Goal: Transaction & Acquisition: Purchase product/service

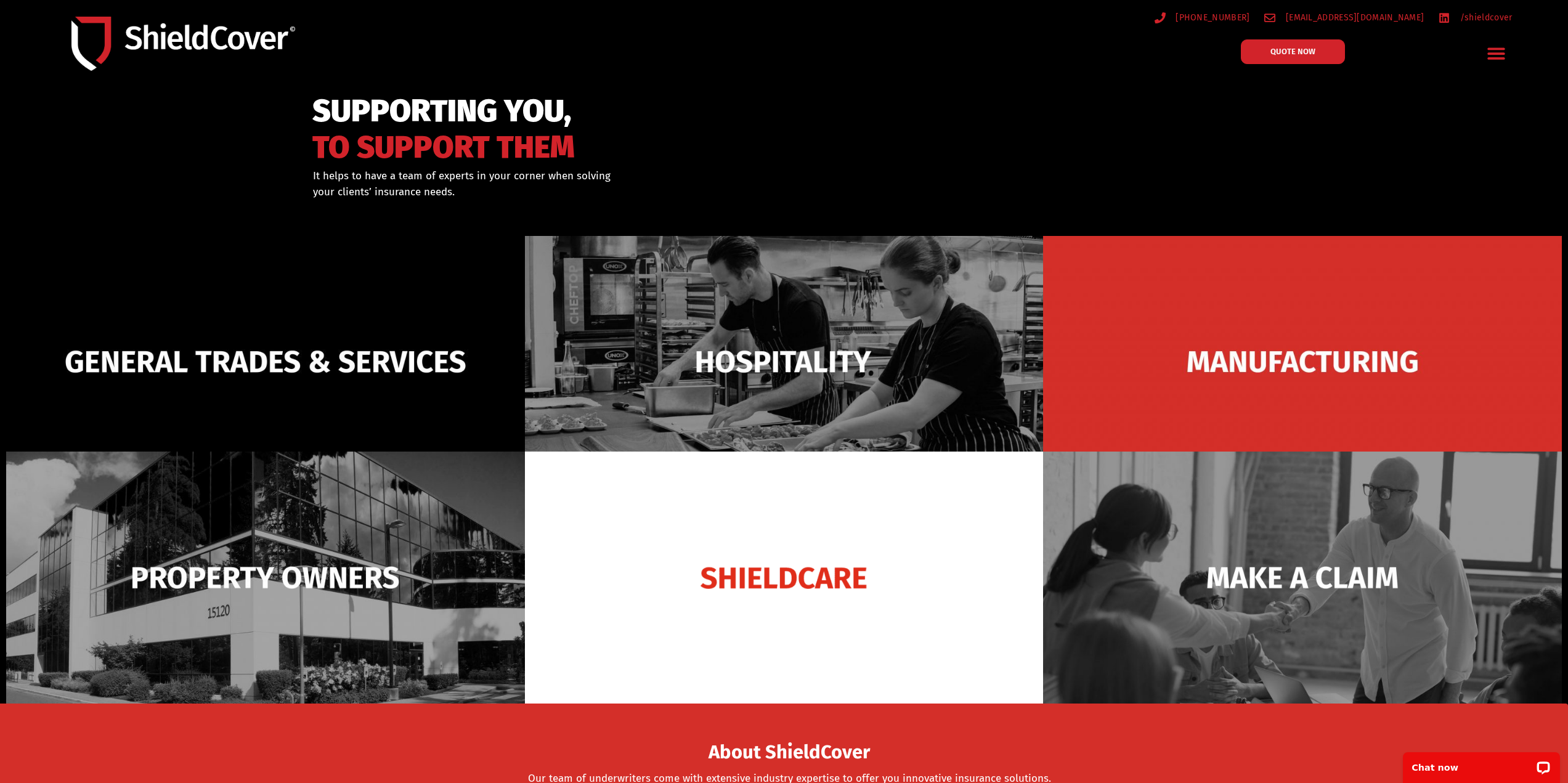
click at [1496, 50] on icon "Menu Toggle" at bounding box center [1495, 53] width 19 height 19
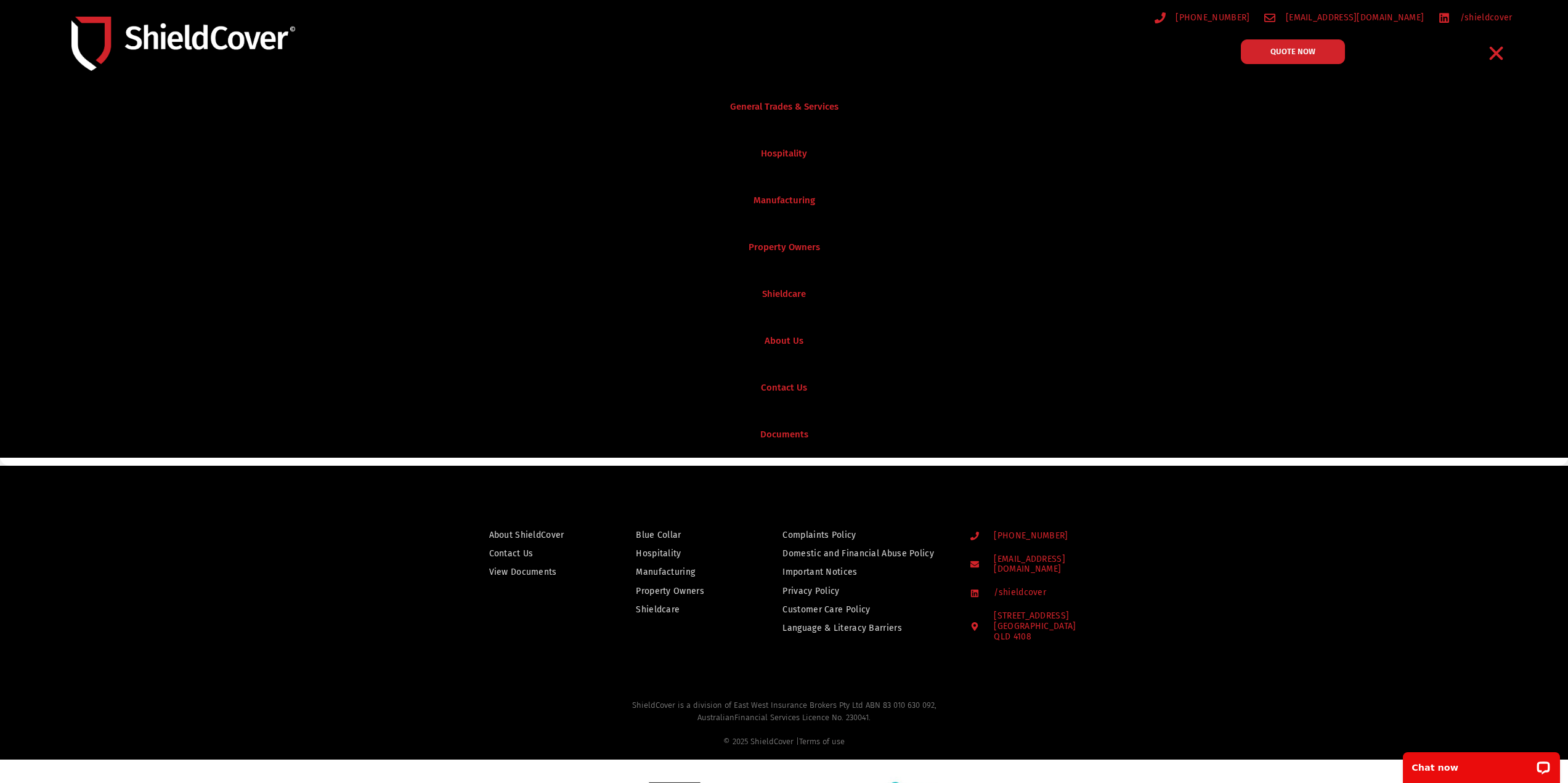
scroll to position [854, 0]
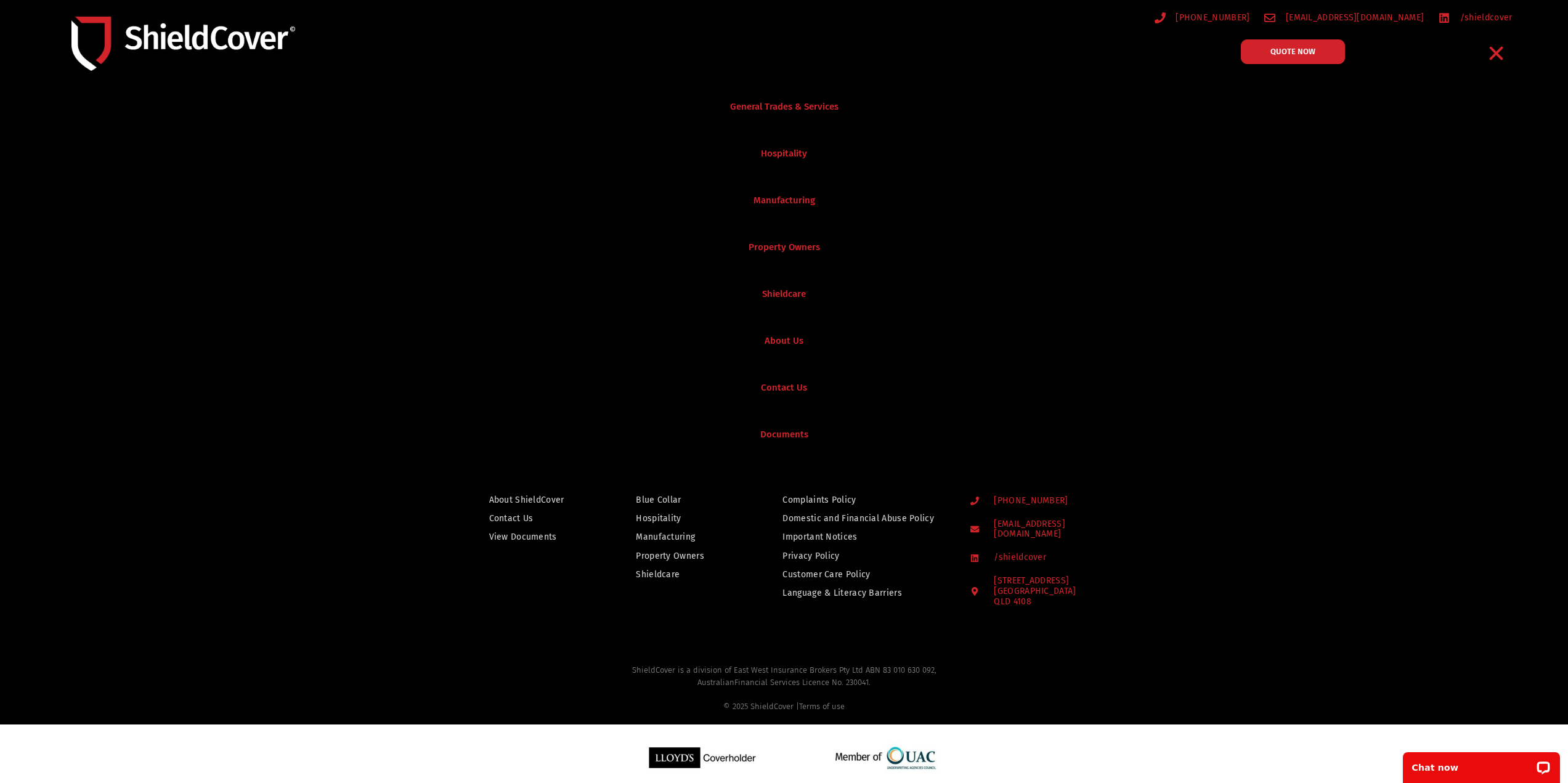
click at [685, 554] on span "Property Owners" at bounding box center [670, 556] width 68 height 16
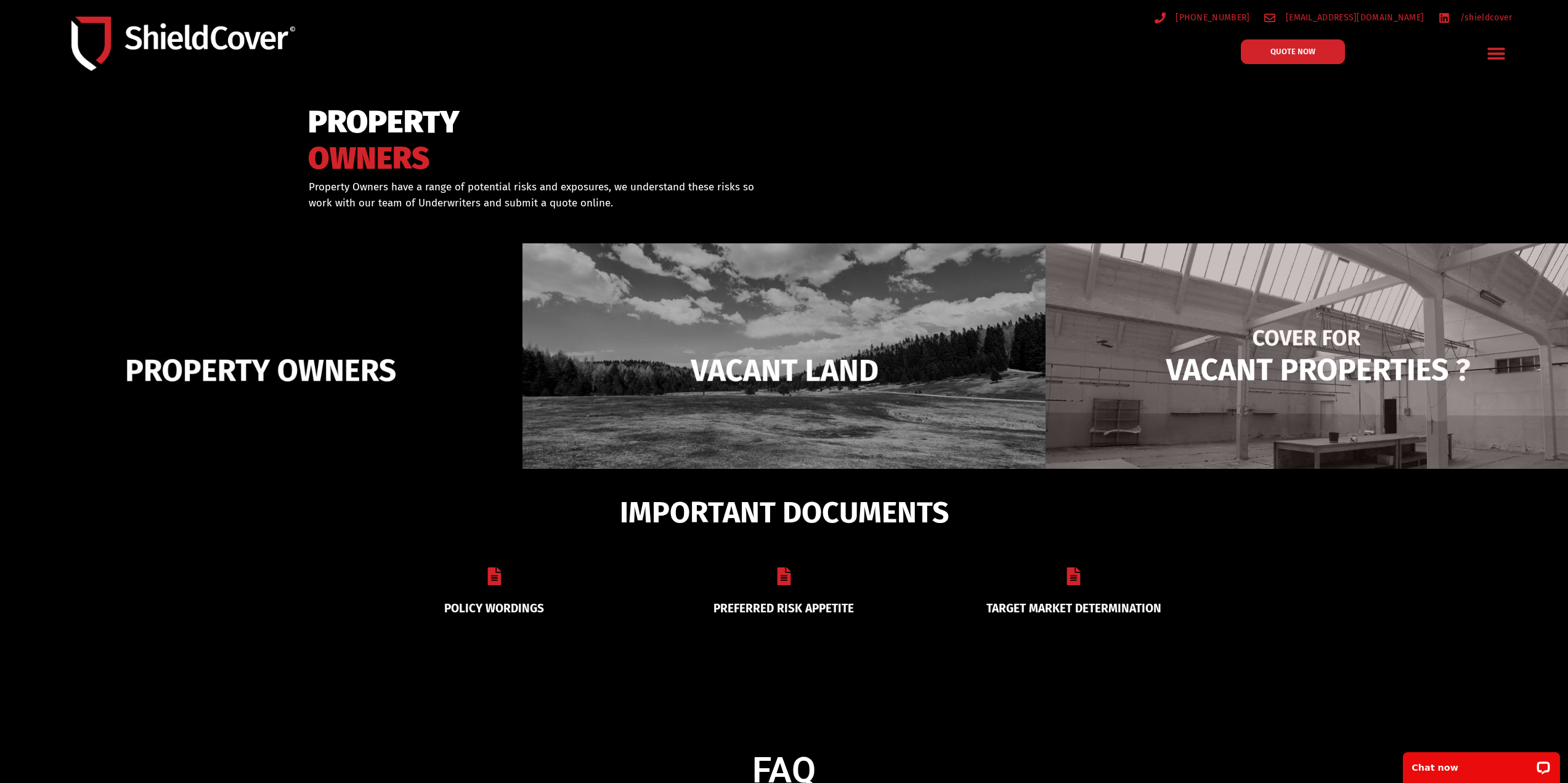
click at [1219, 368] on img at bounding box center [1307, 370] width 522 height 254
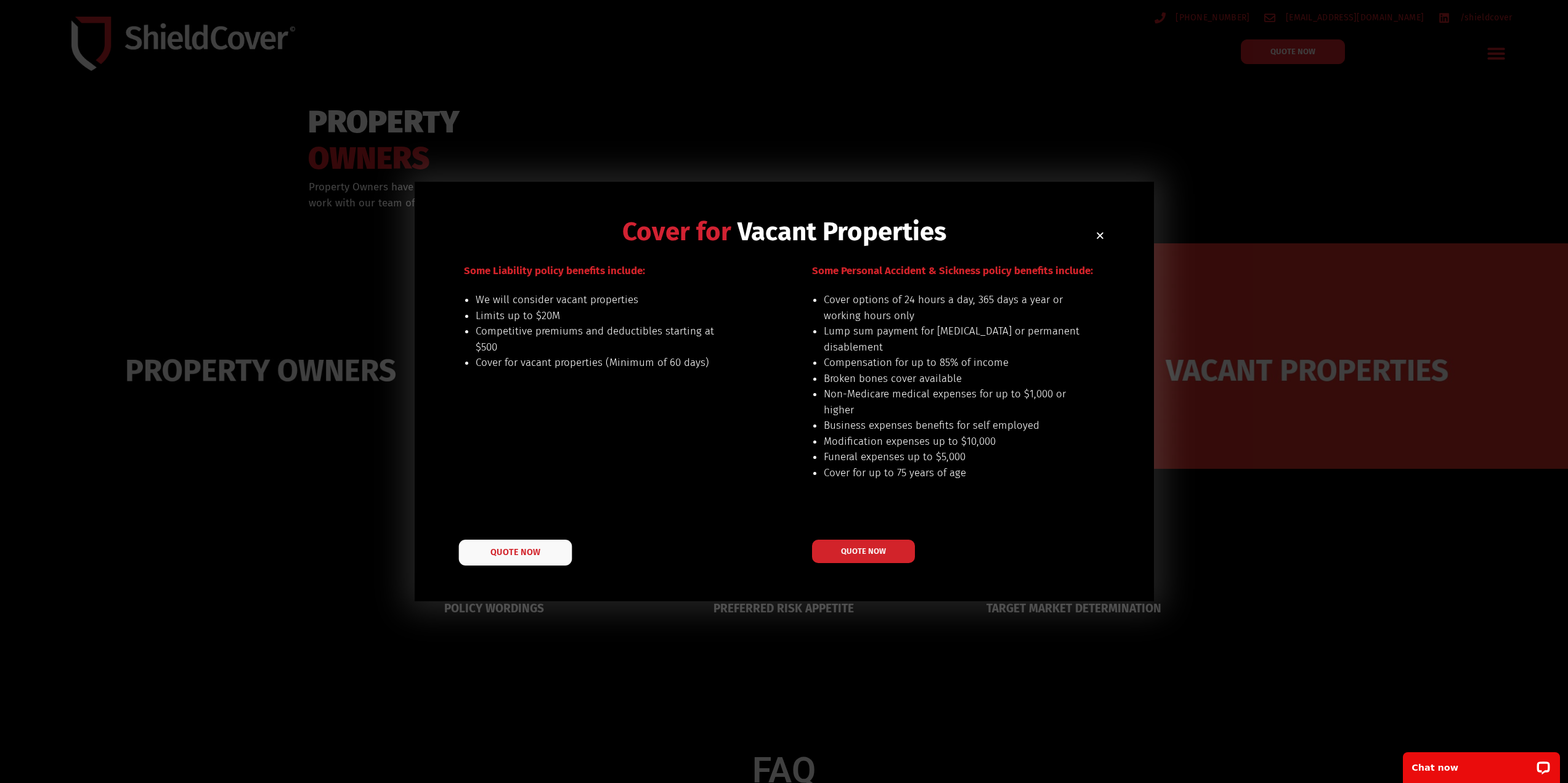
click at [509, 560] on link "QUOTE NOW" at bounding box center [515, 552] width 113 height 26
